Goal: Task Accomplishment & Management: Use online tool/utility

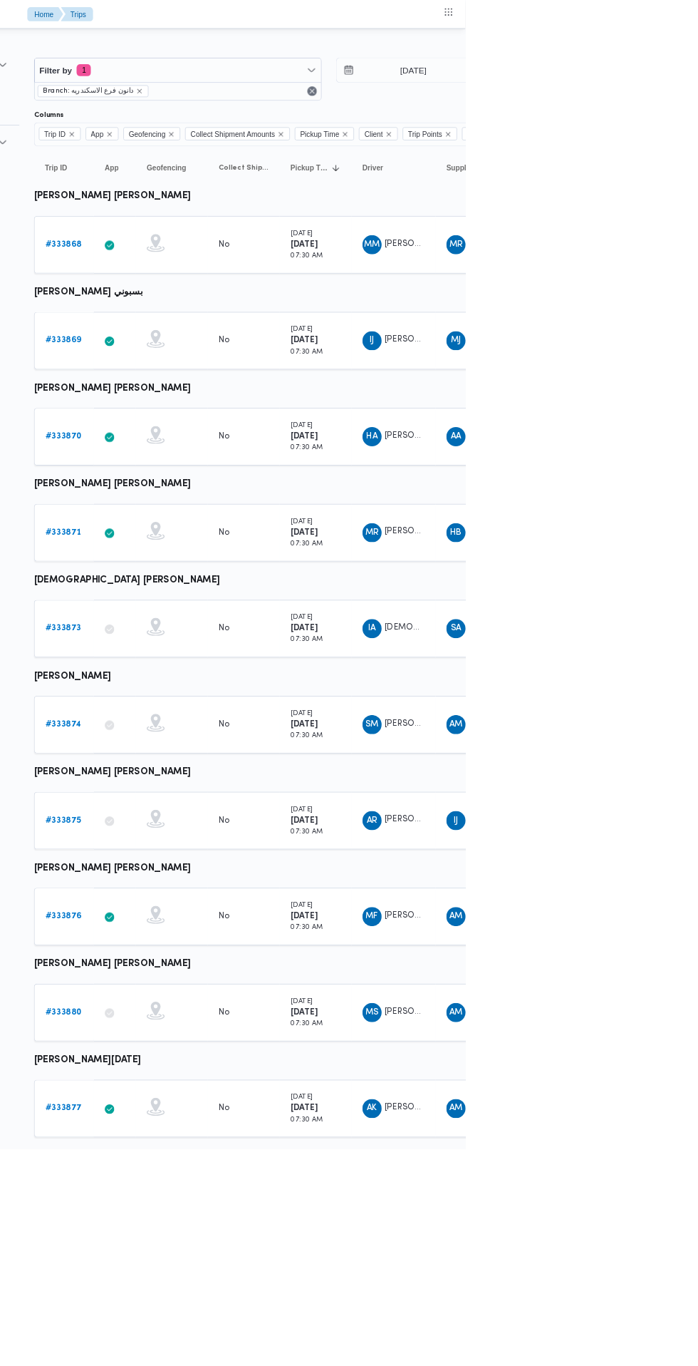
click at [217, 409] on link "# 333869" at bounding box center [220, 404] width 43 height 17
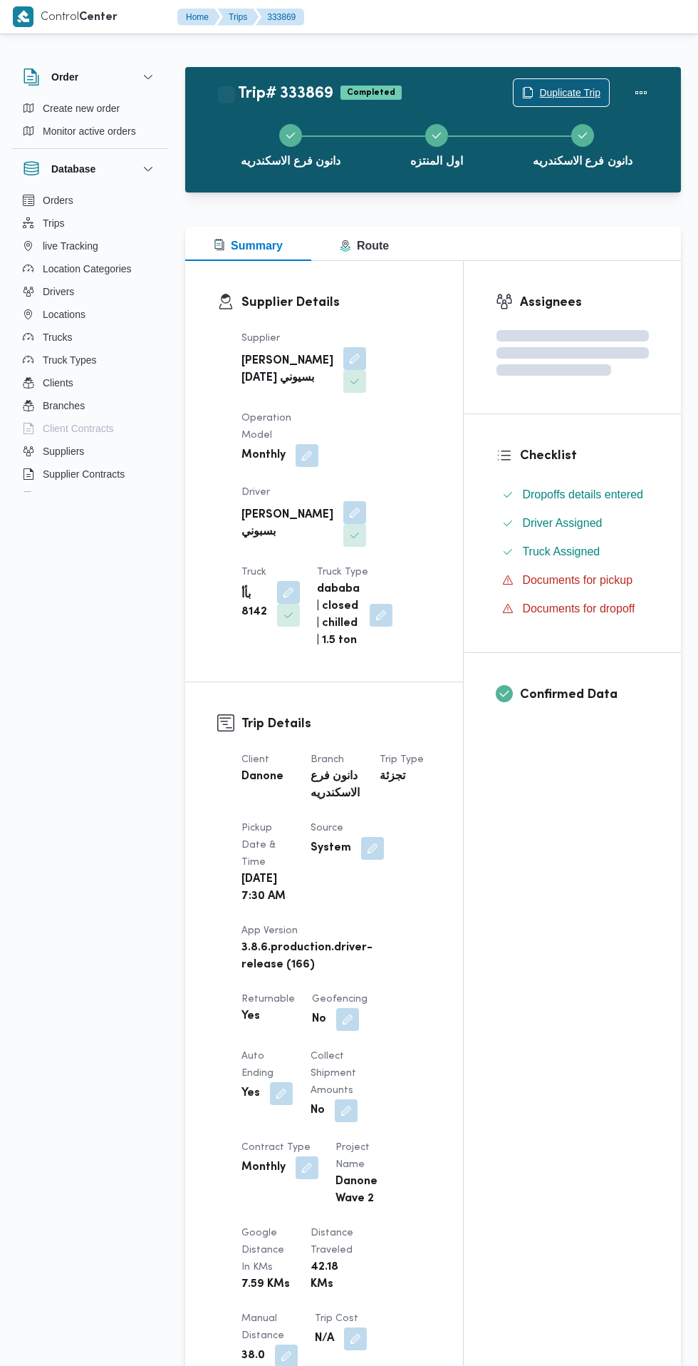
click at [569, 90] on span "Duplicate Trip" at bounding box center [570, 92] width 61 height 17
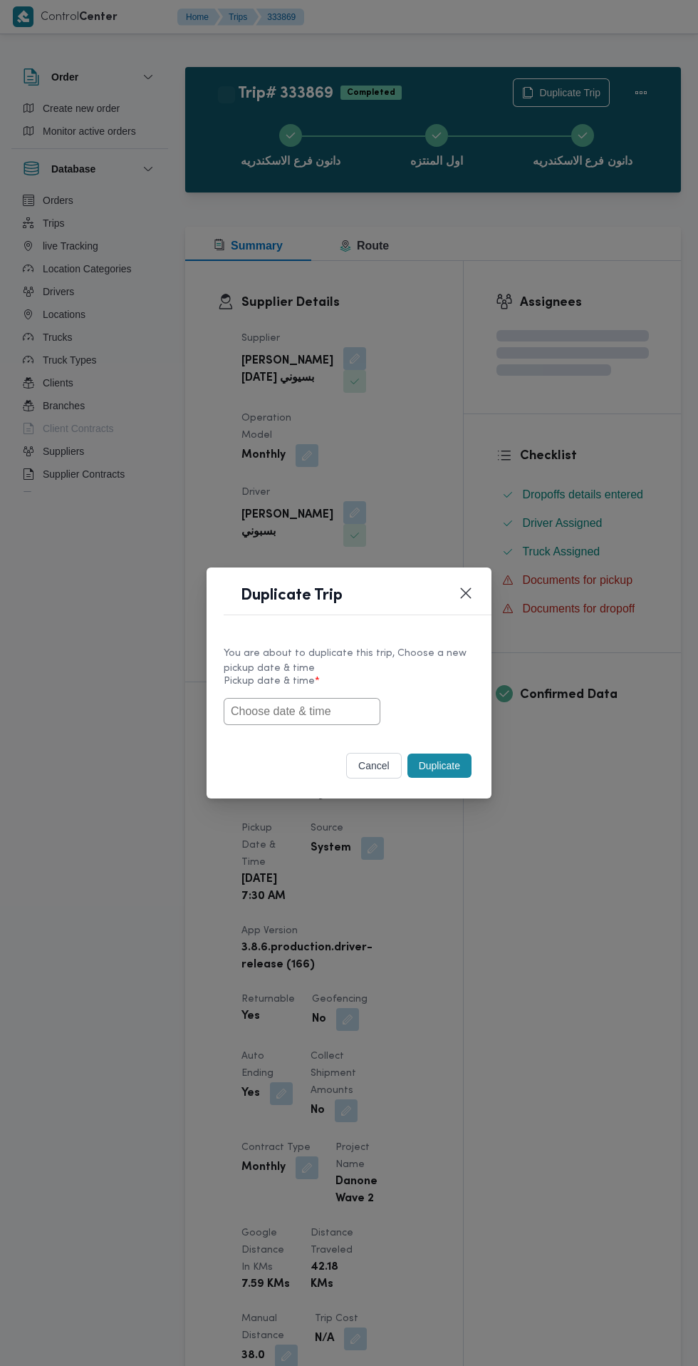
click at [348, 711] on input "text" at bounding box center [302, 711] width 157 height 27
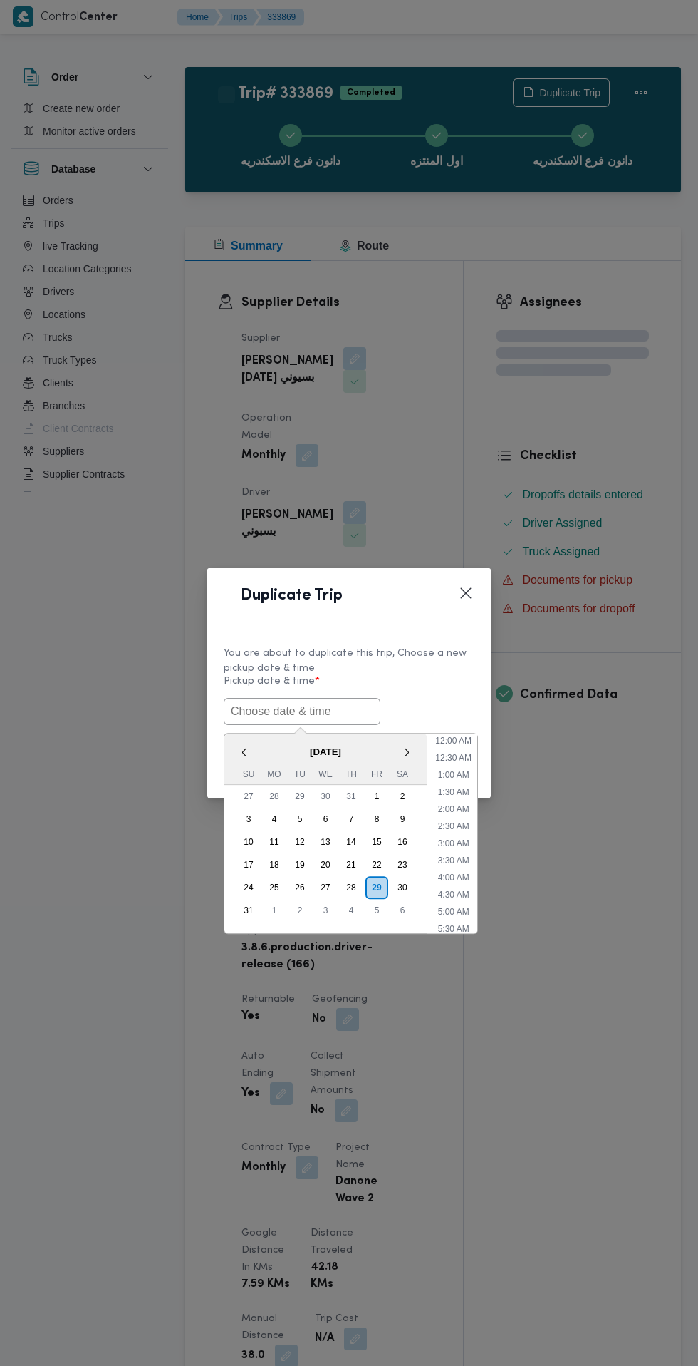
scroll to position [621, 0]
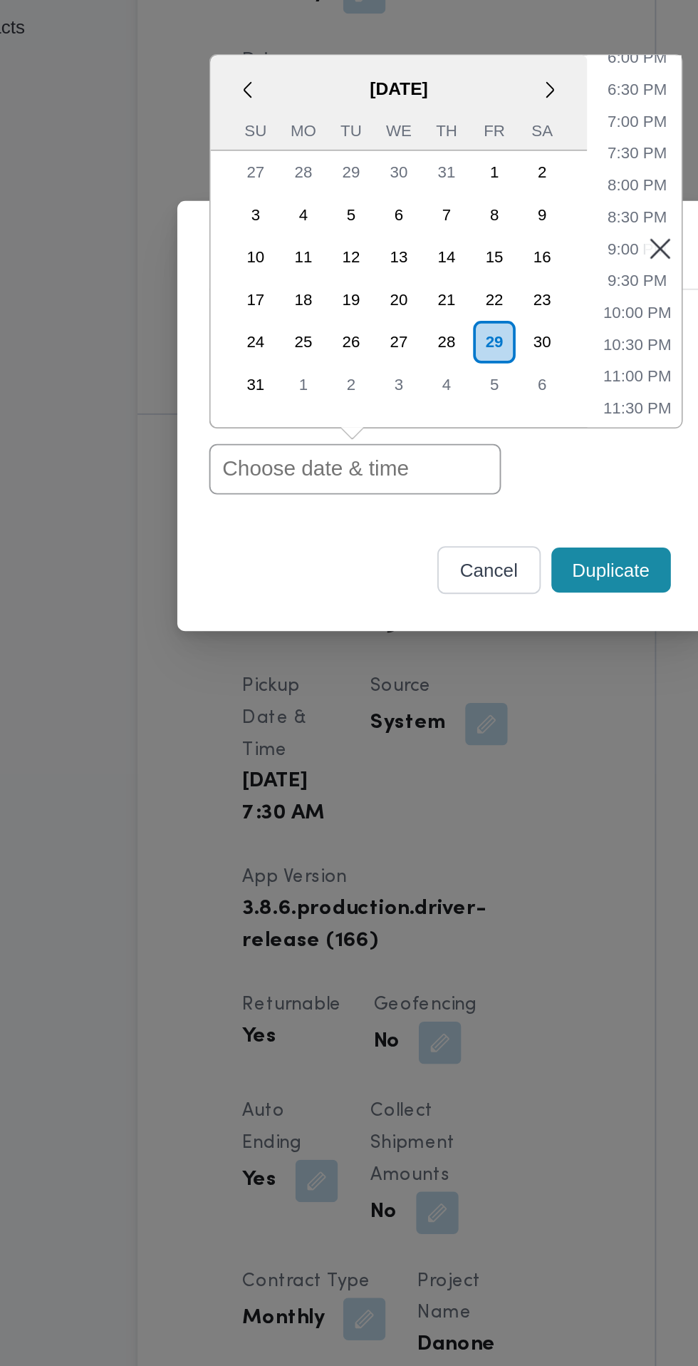
paste input "[DATE] 6:30AM"
type input "[DATE] 6:30AM"
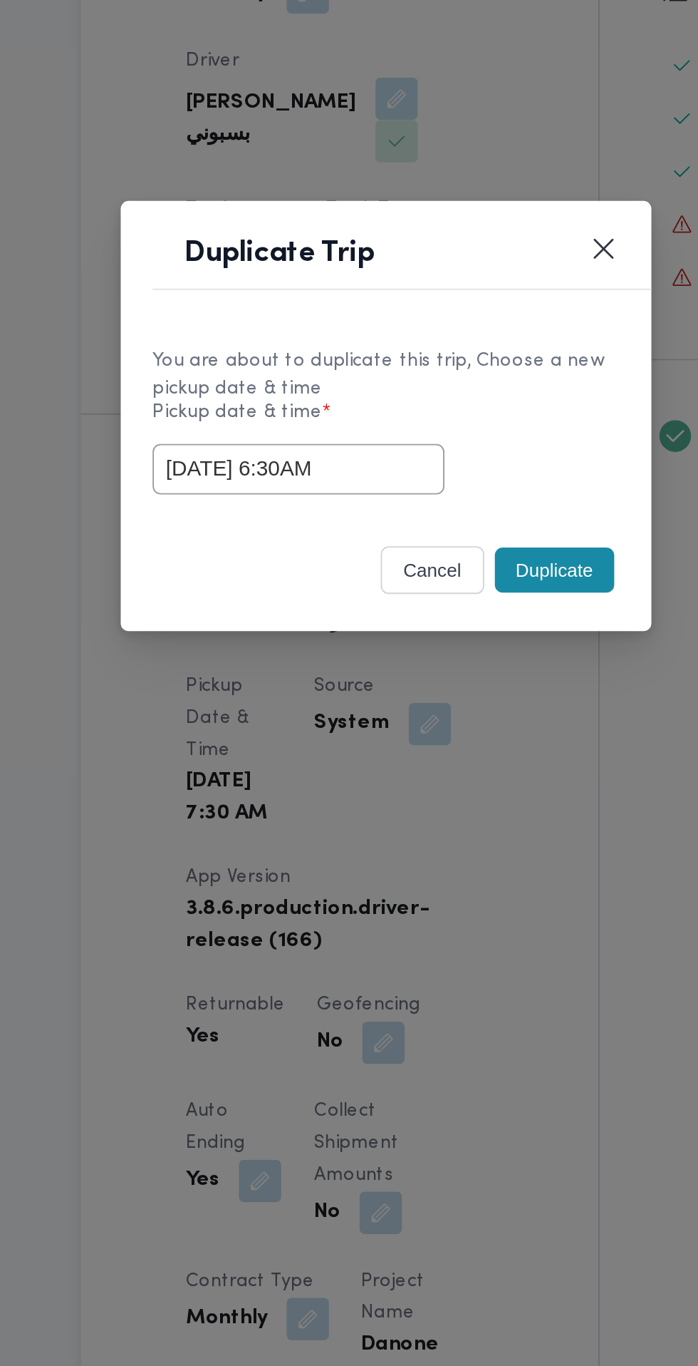
click at [444, 769] on button "Duplicate" at bounding box center [440, 765] width 64 height 24
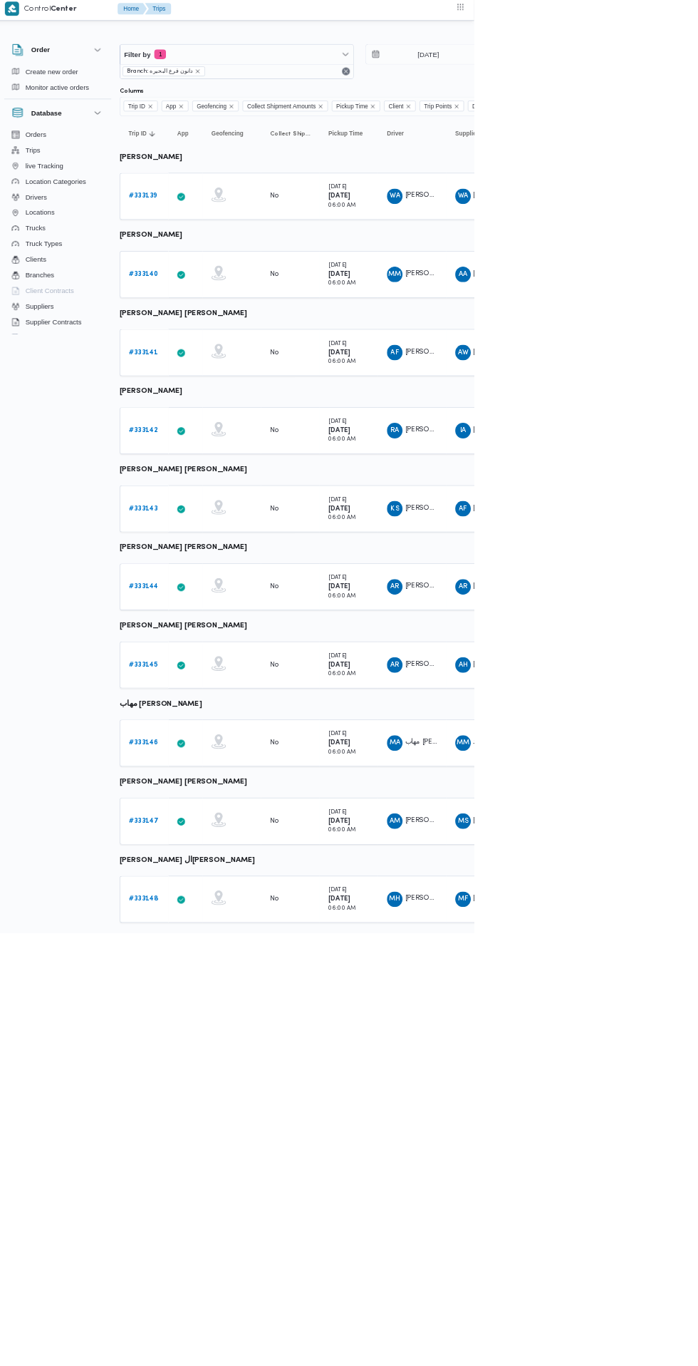
scroll to position [0, 23]
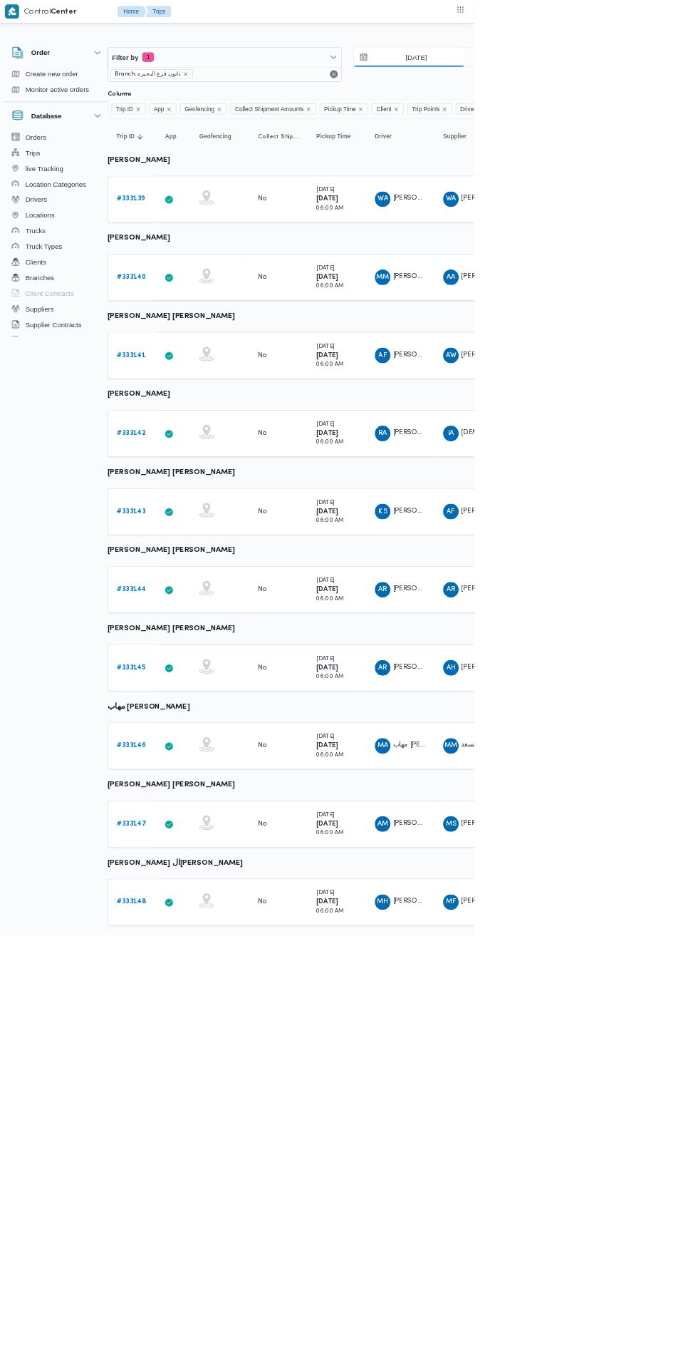
click at [632, 83] on input "25/8/2025" at bounding box center [603, 83] width 162 height 29
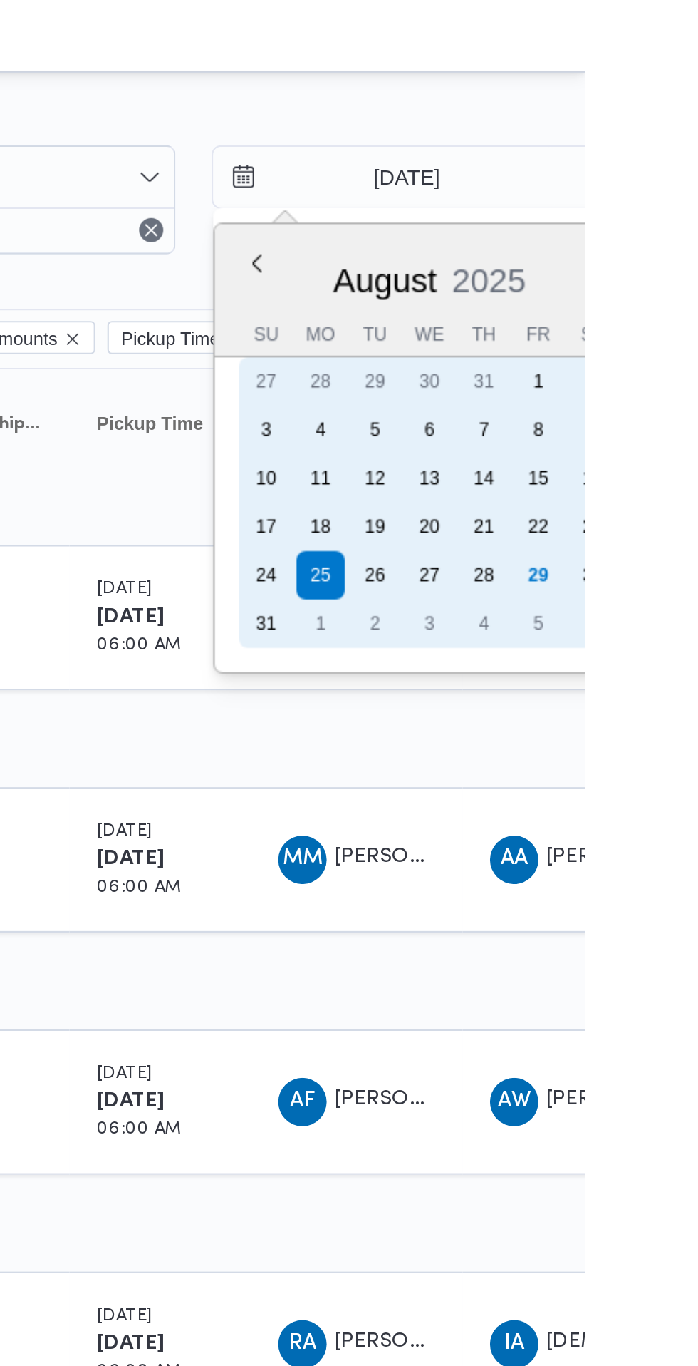
click at [698, 270] on div "30" at bounding box center [702, 270] width 23 height 23
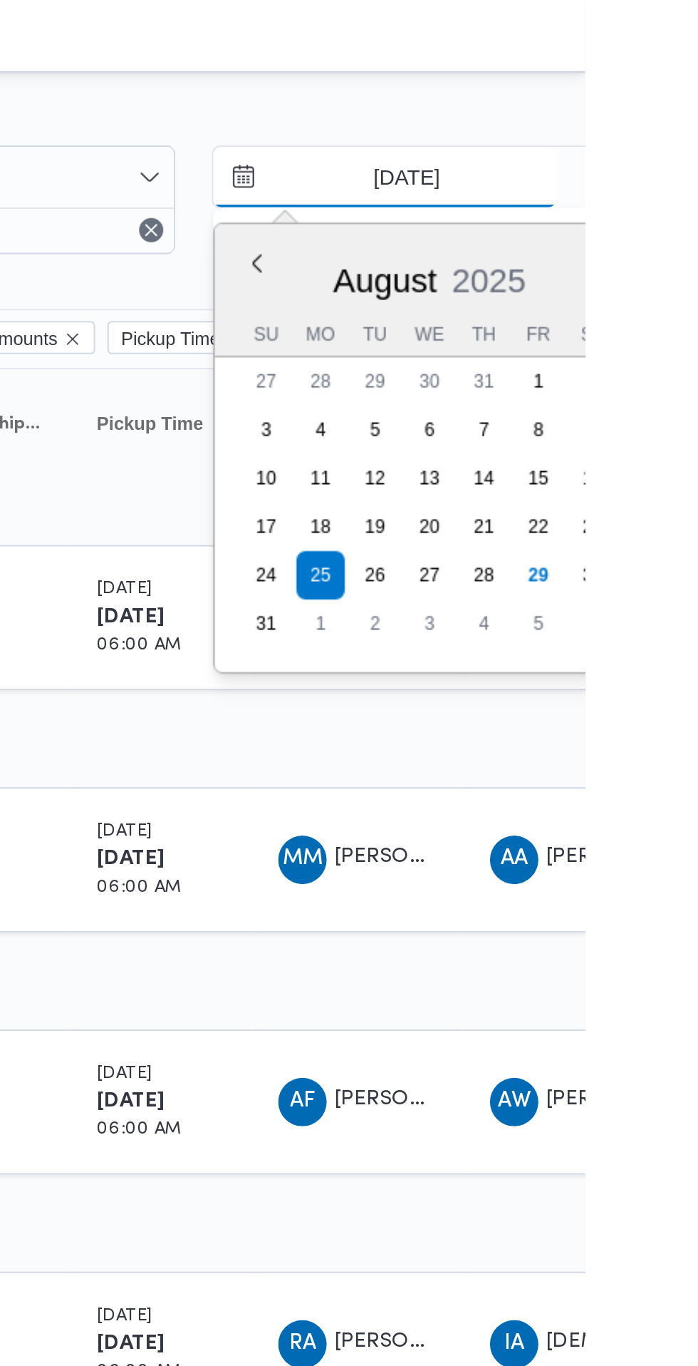
type input "30/8/2025"
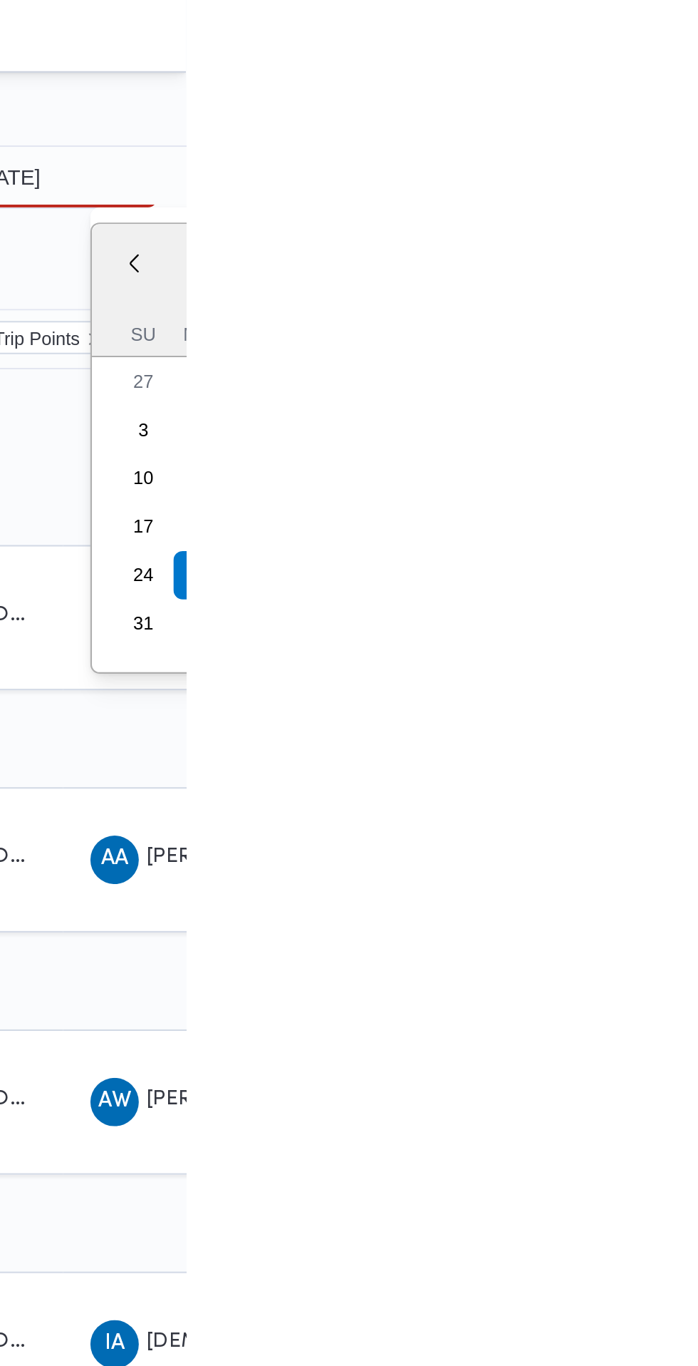
type input "30/8/2025"
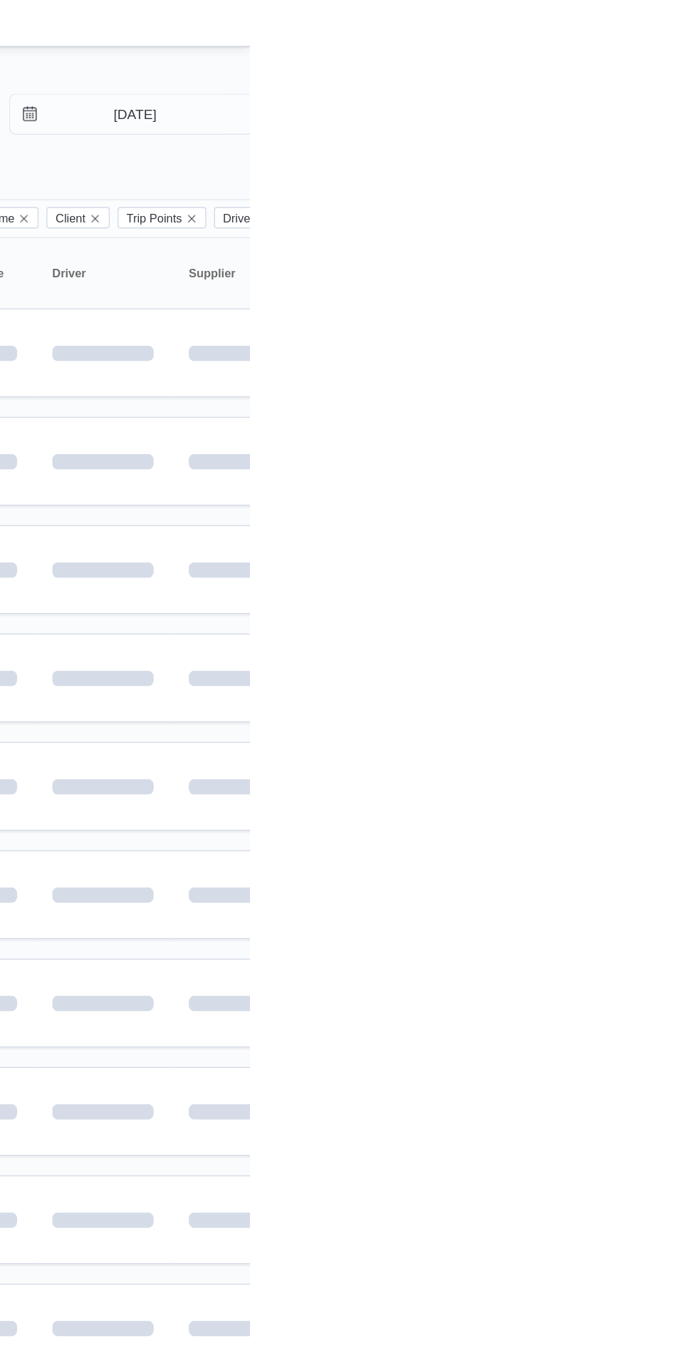
scroll to position [0, 17]
